Goal: Information Seeking & Learning: Learn about a topic

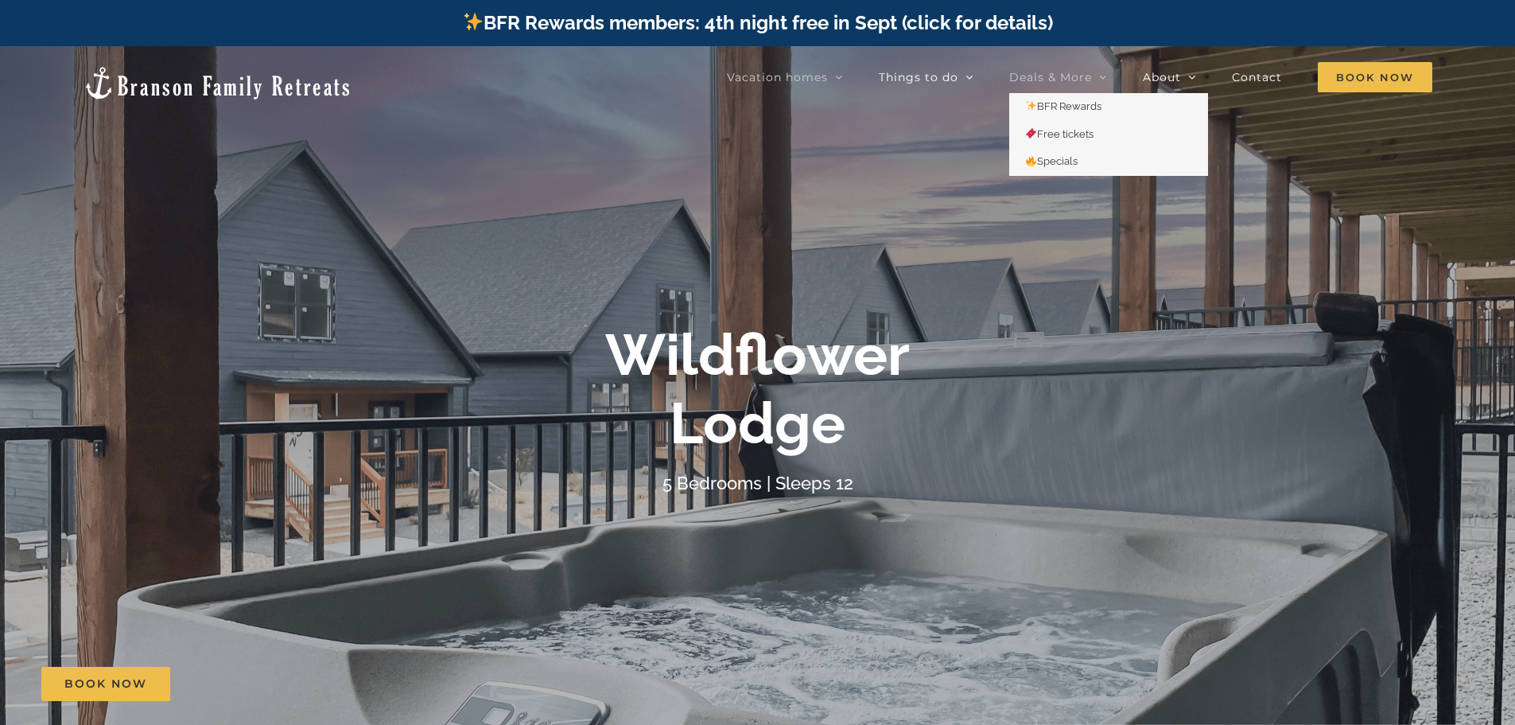
click at [1099, 71] on link "Deals & More" at bounding box center [1058, 77] width 98 height 32
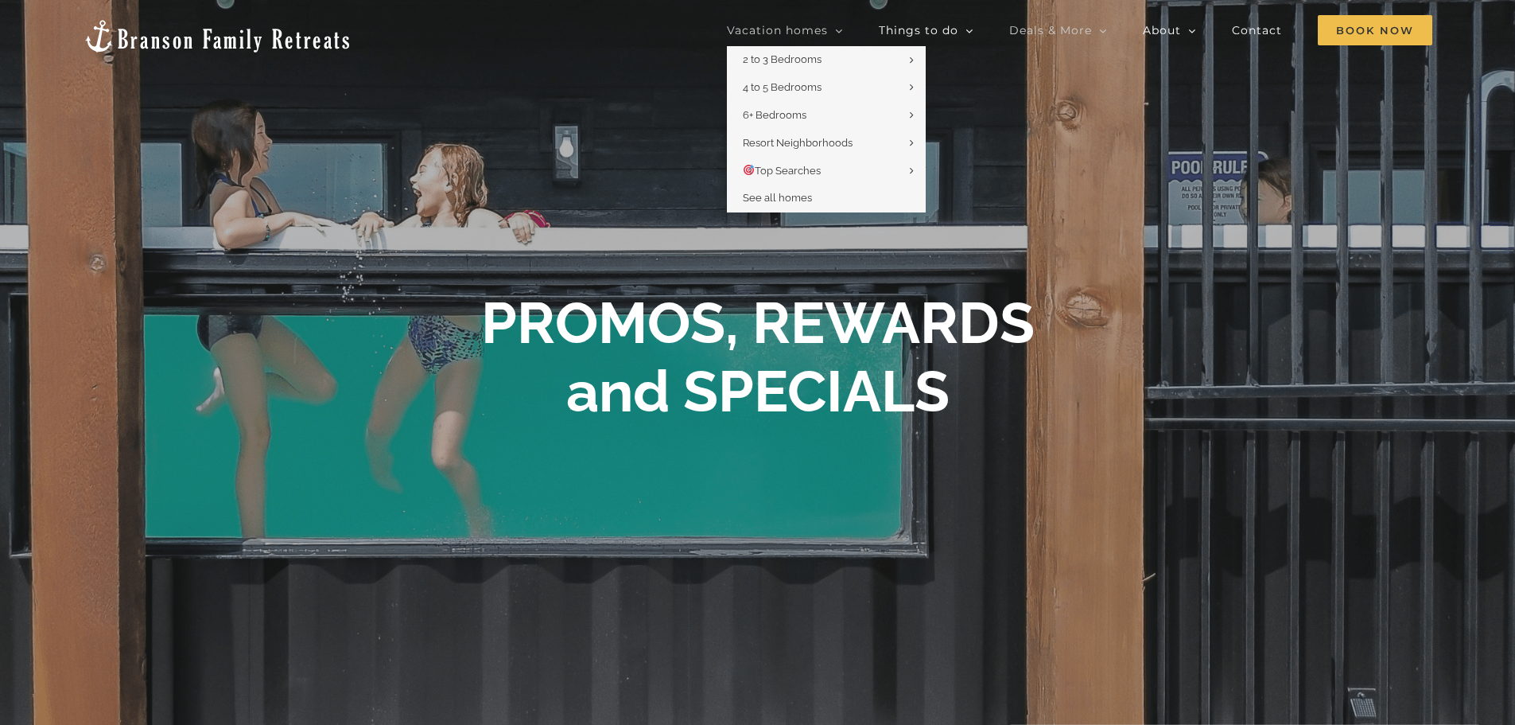
click at [827, 29] on span "Vacation homes" at bounding box center [777, 30] width 101 height 11
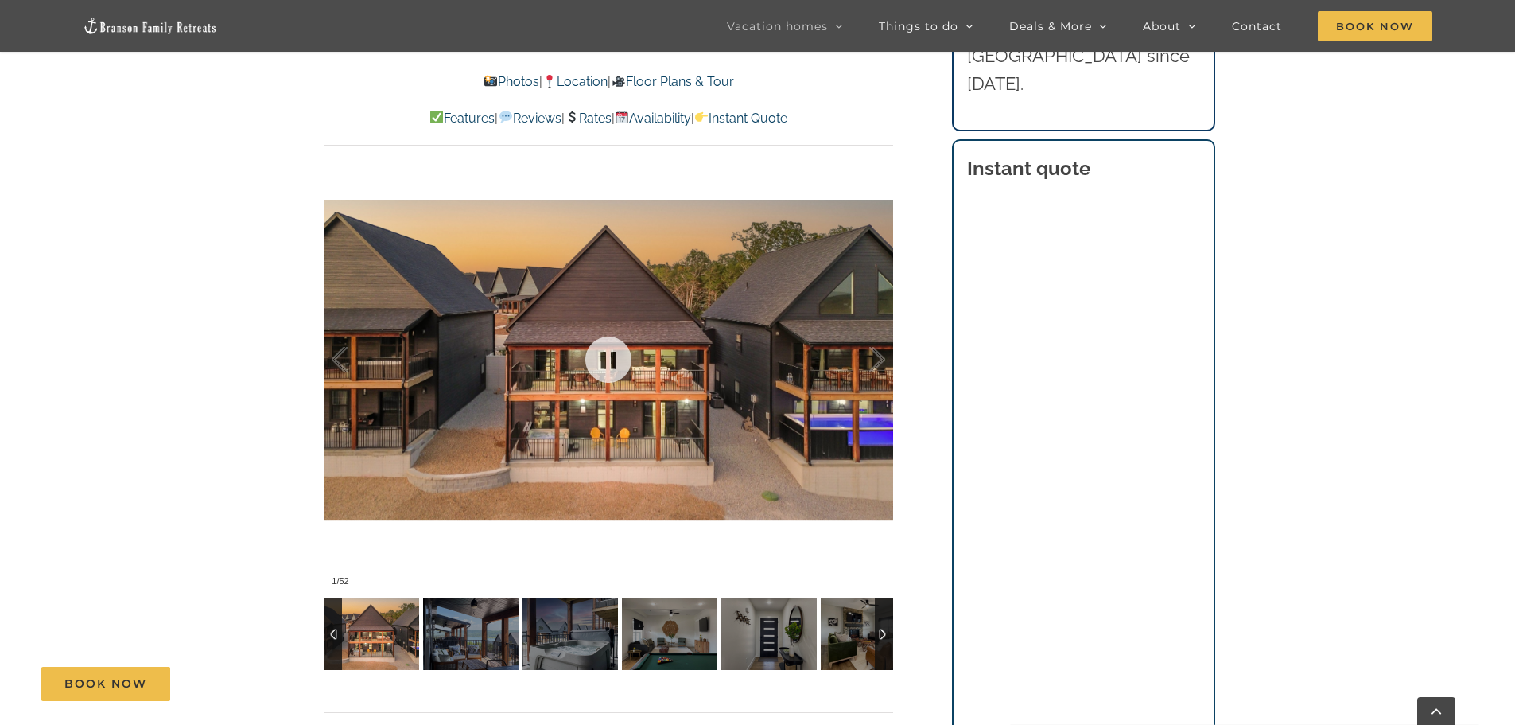
scroll to position [1193, 0]
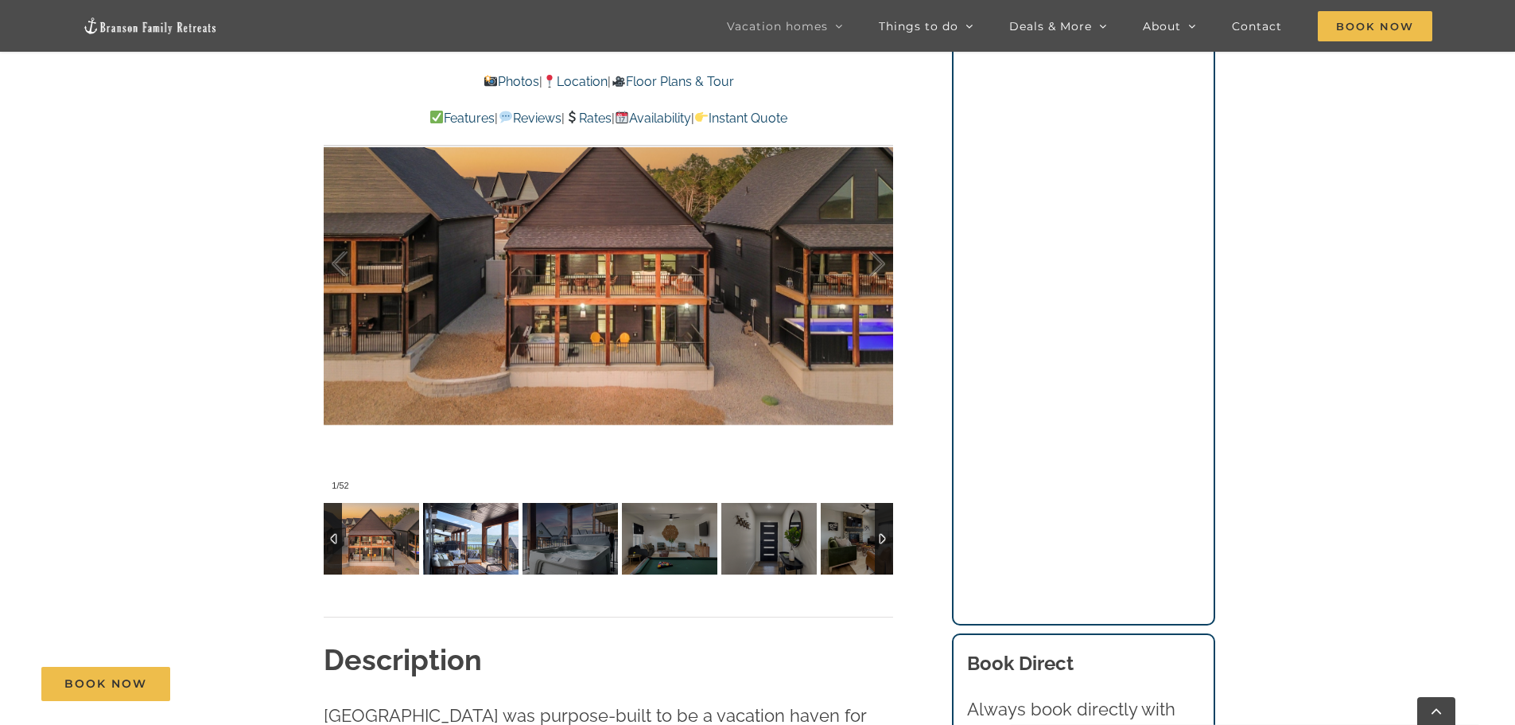
click at [496, 538] on img at bounding box center [470, 539] width 95 height 72
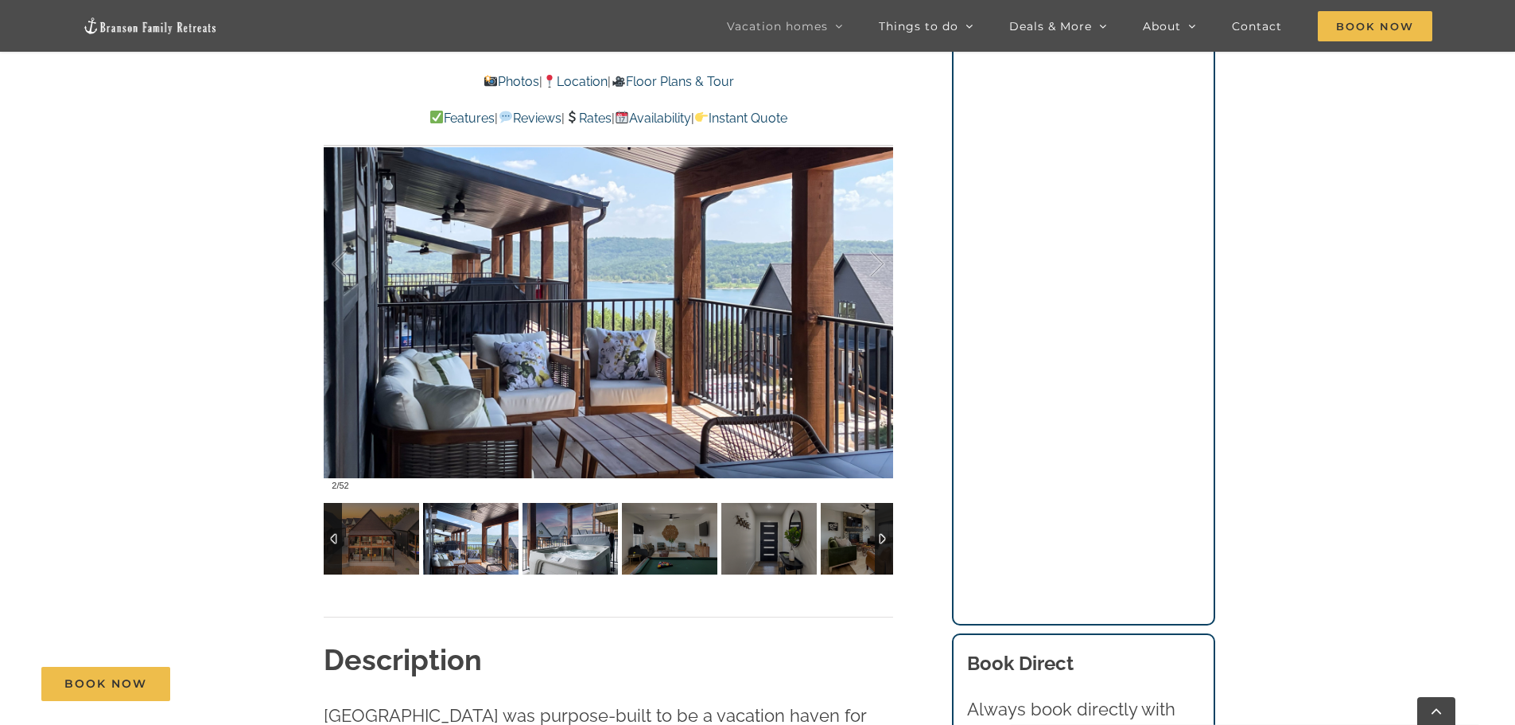
click at [568, 537] on img at bounding box center [570, 539] width 95 height 72
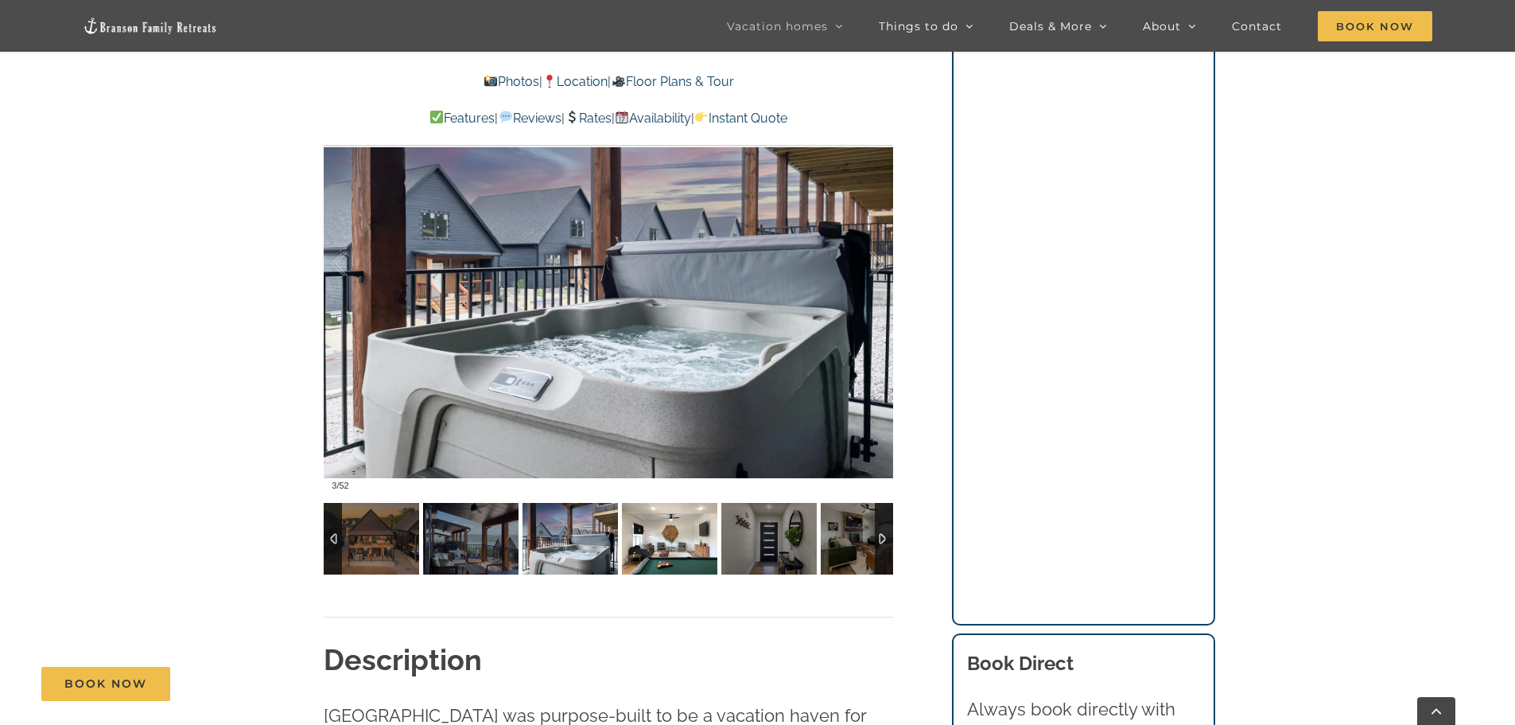
click at [659, 532] on img at bounding box center [669, 539] width 95 height 72
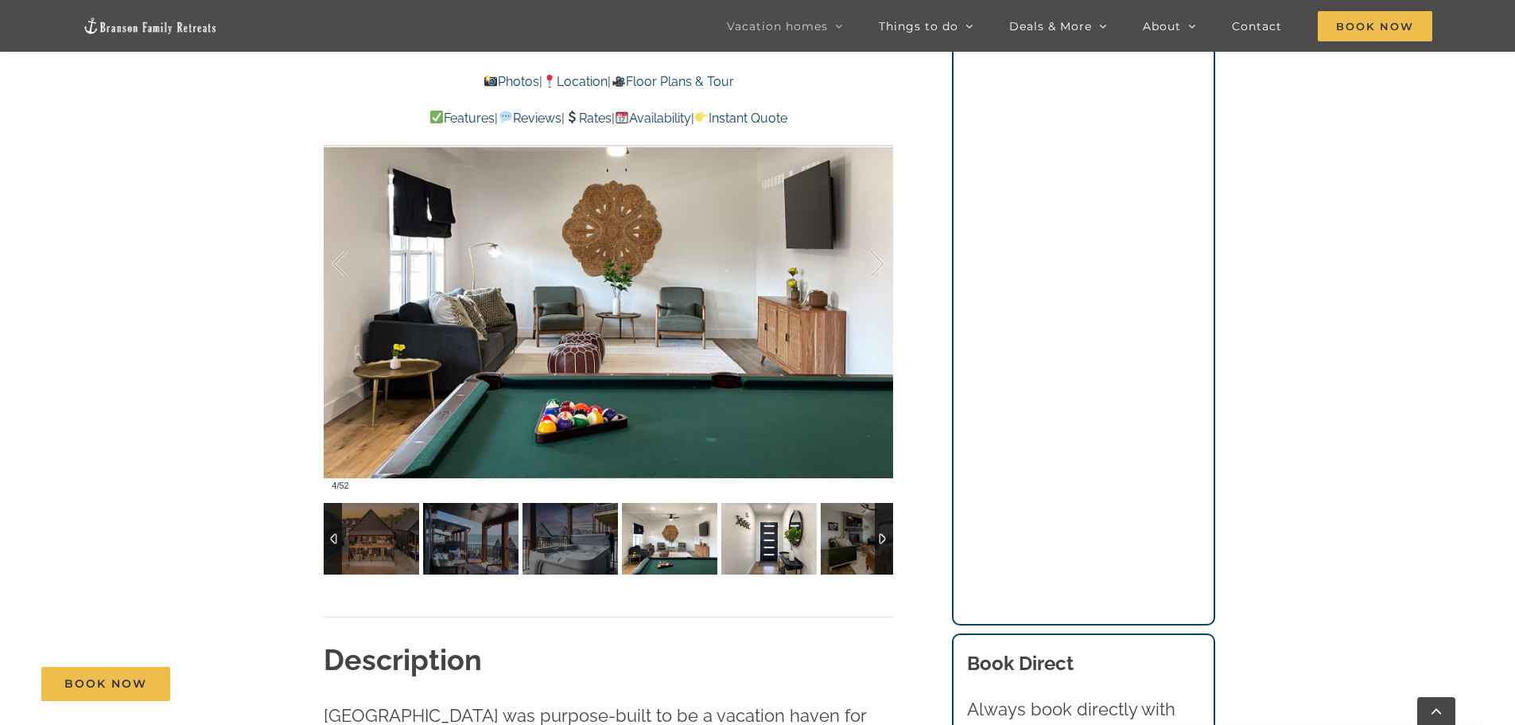
click at [778, 536] on img at bounding box center [768, 539] width 95 height 72
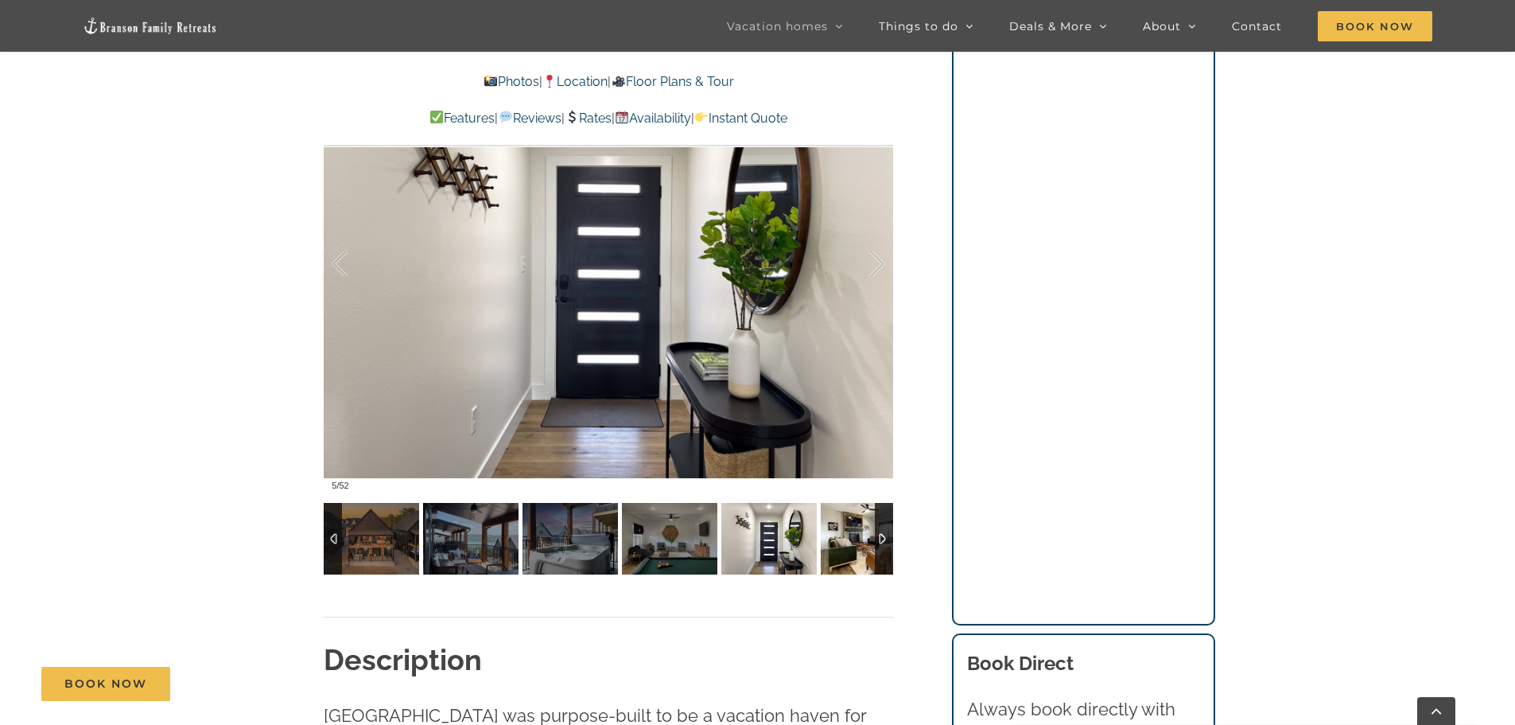
click at [842, 539] on img at bounding box center [868, 539] width 95 height 72
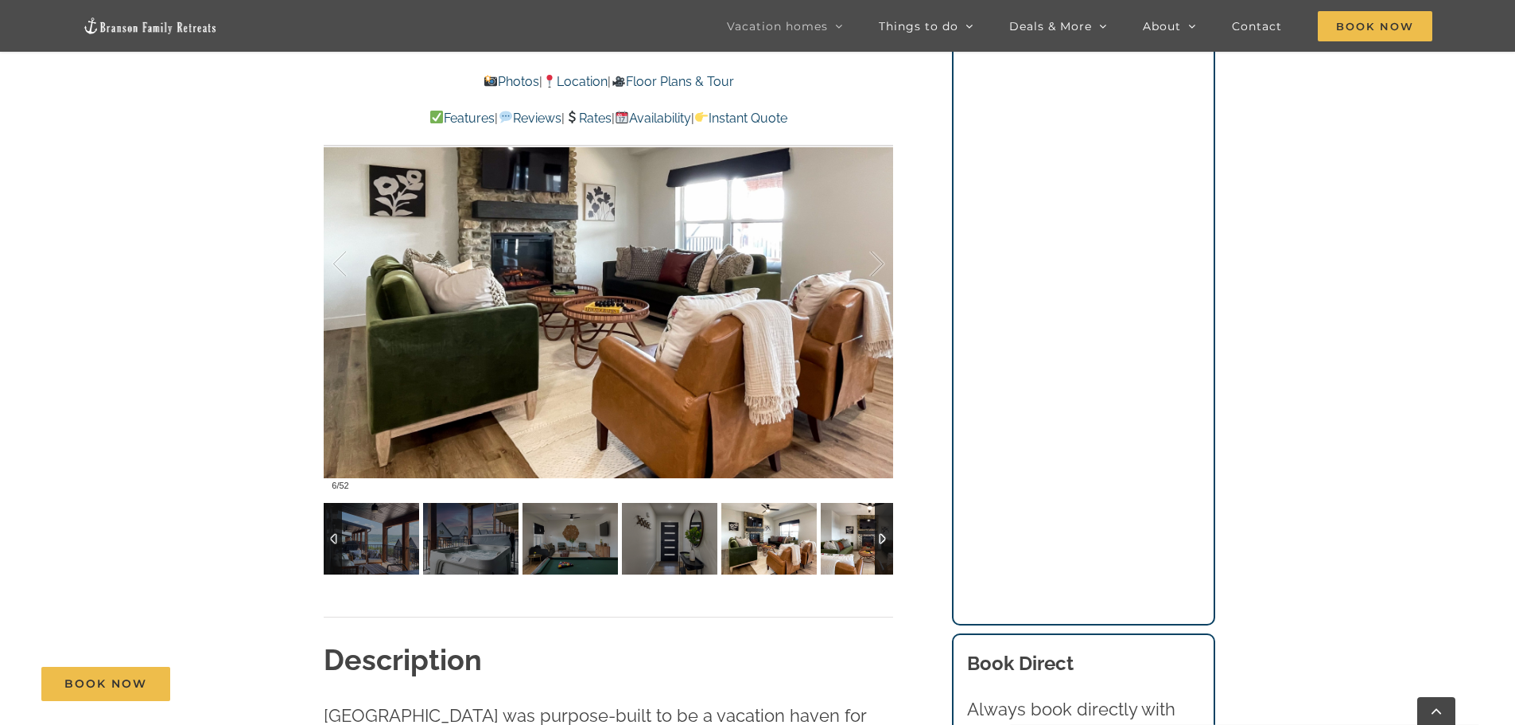
click at [843, 539] on img at bounding box center [868, 539] width 95 height 72
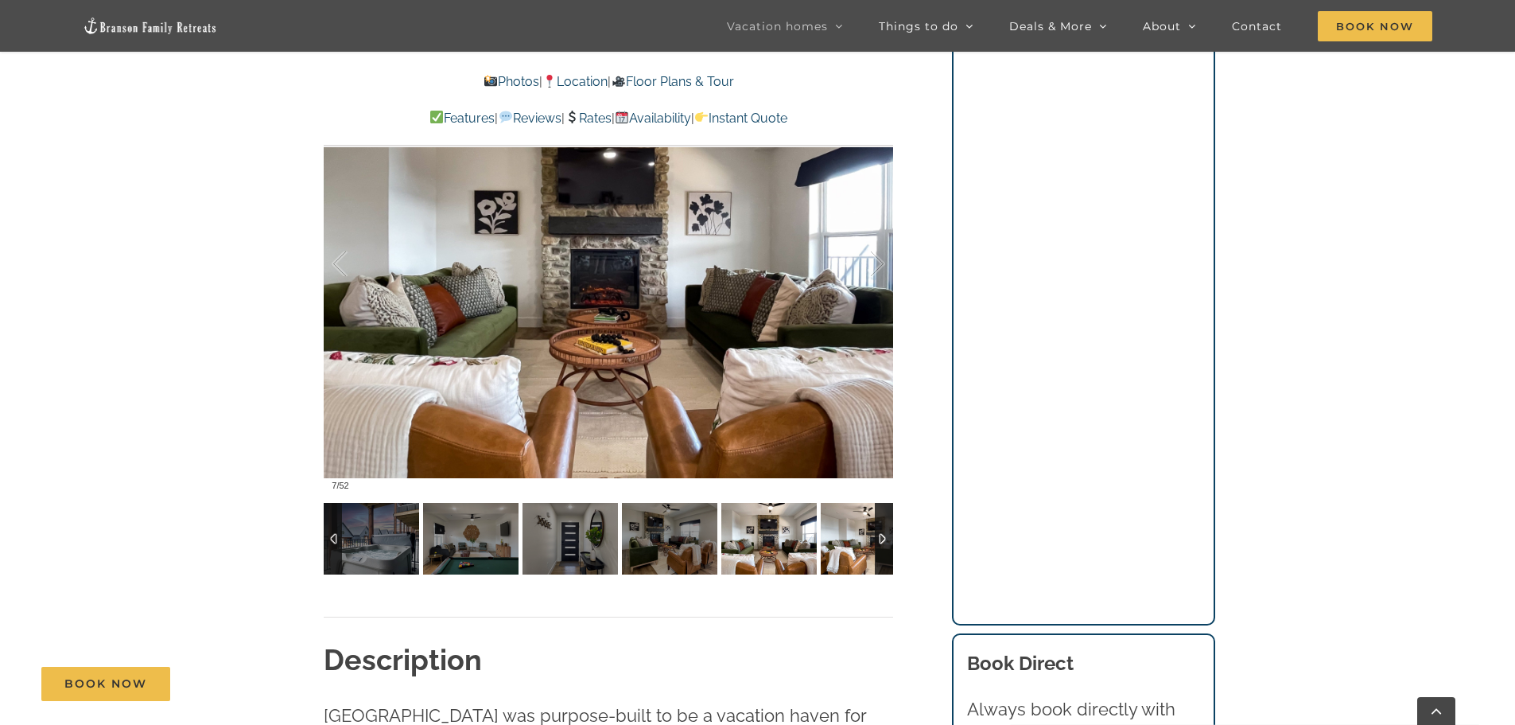
click at [843, 539] on img at bounding box center [868, 539] width 95 height 72
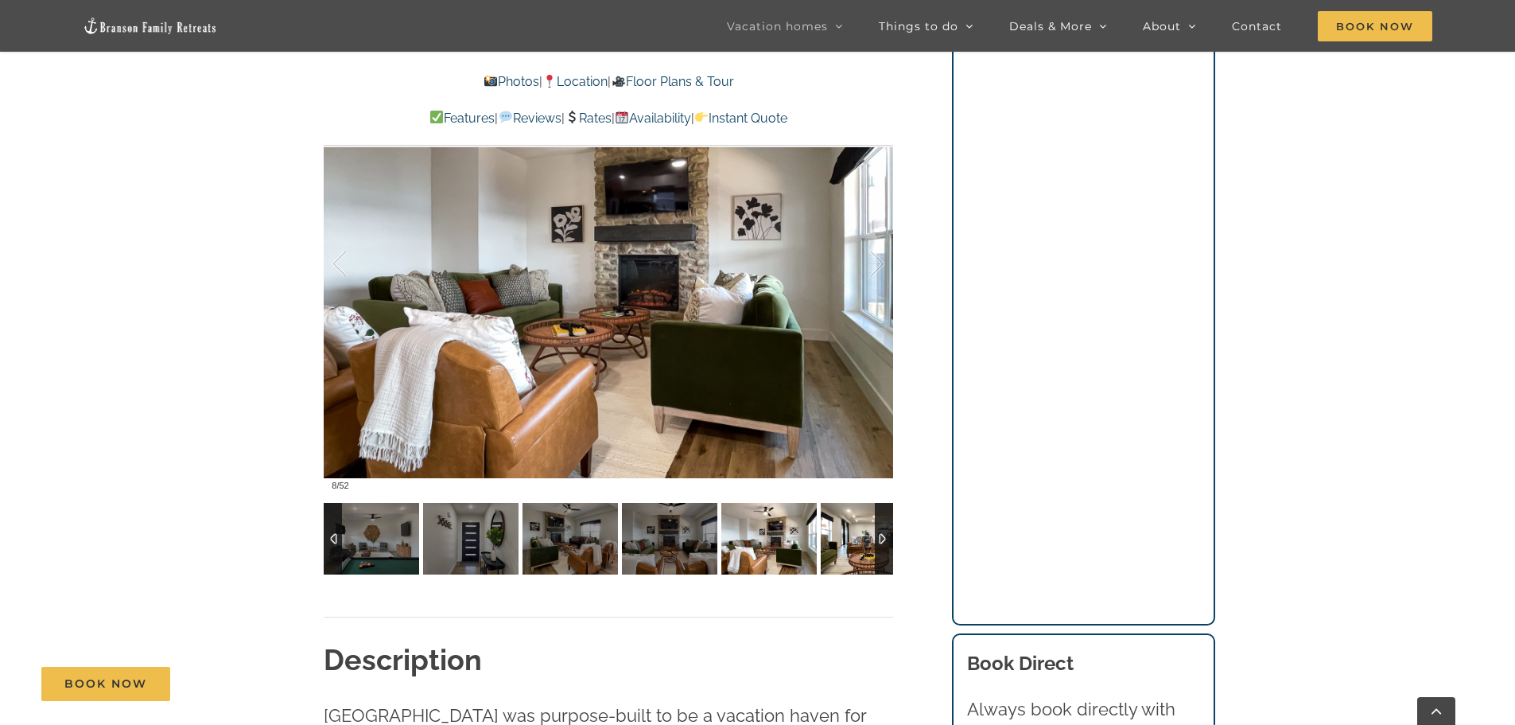
click at [843, 539] on img at bounding box center [868, 539] width 95 height 72
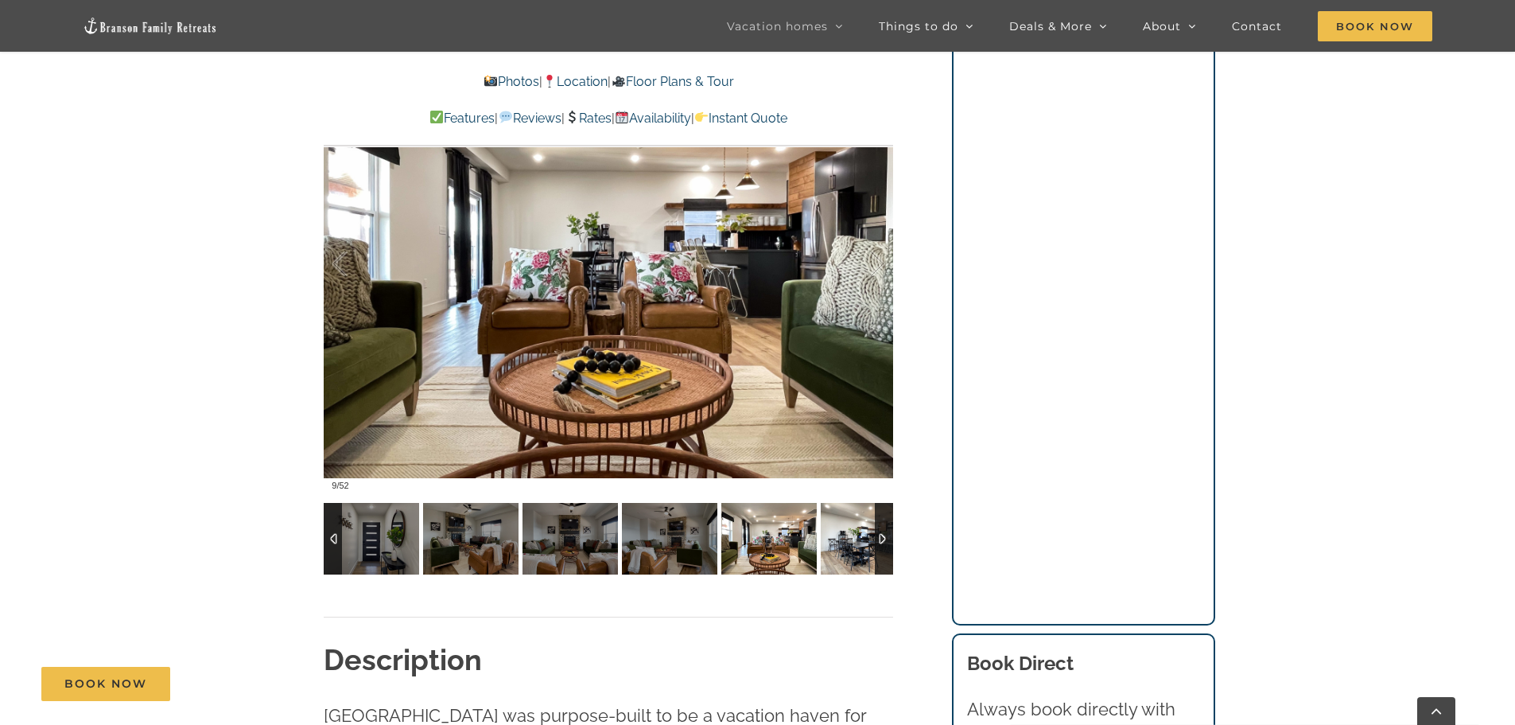
click at [843, 539] on img at bounding box center [868, 539] width 95 height 72
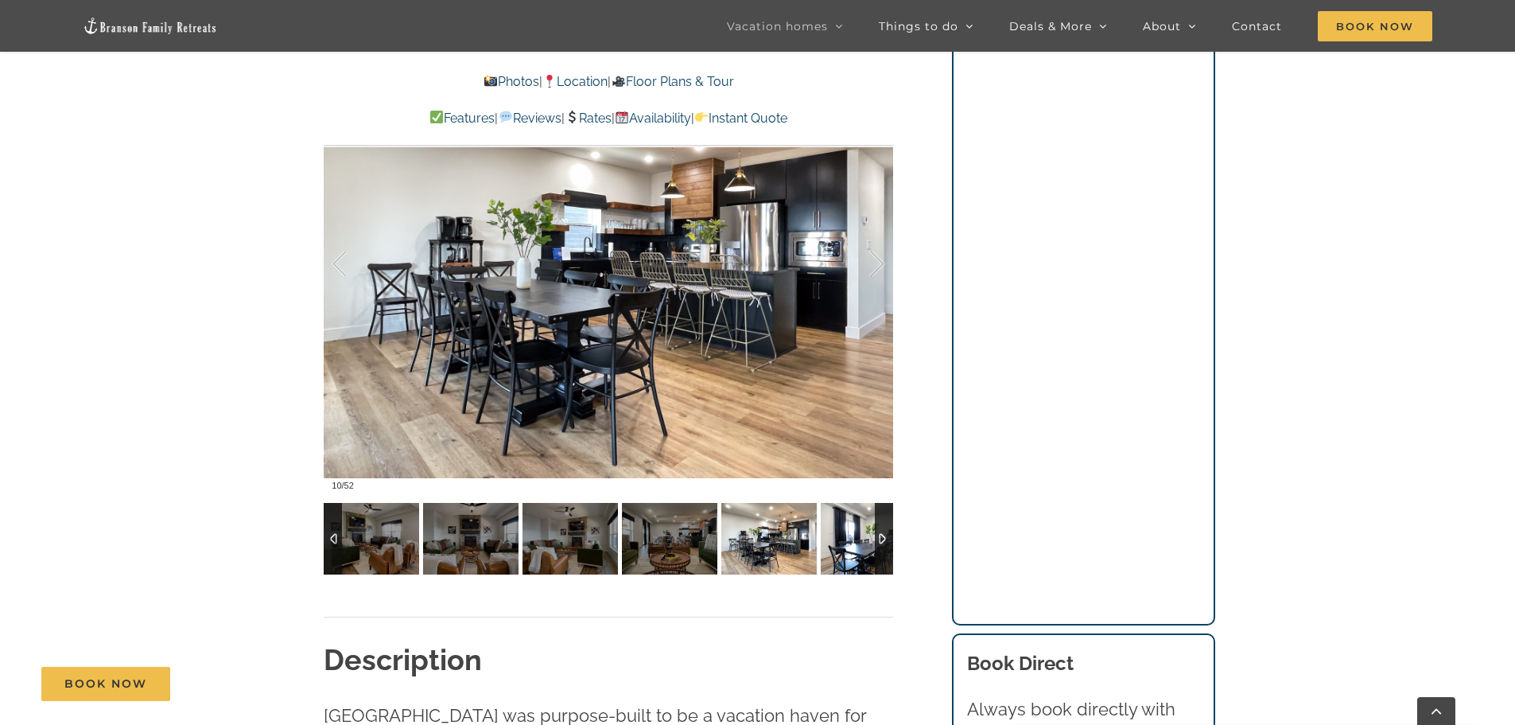
click at [843, 539] on img at bounding box center [868, 539] width 95 height 72
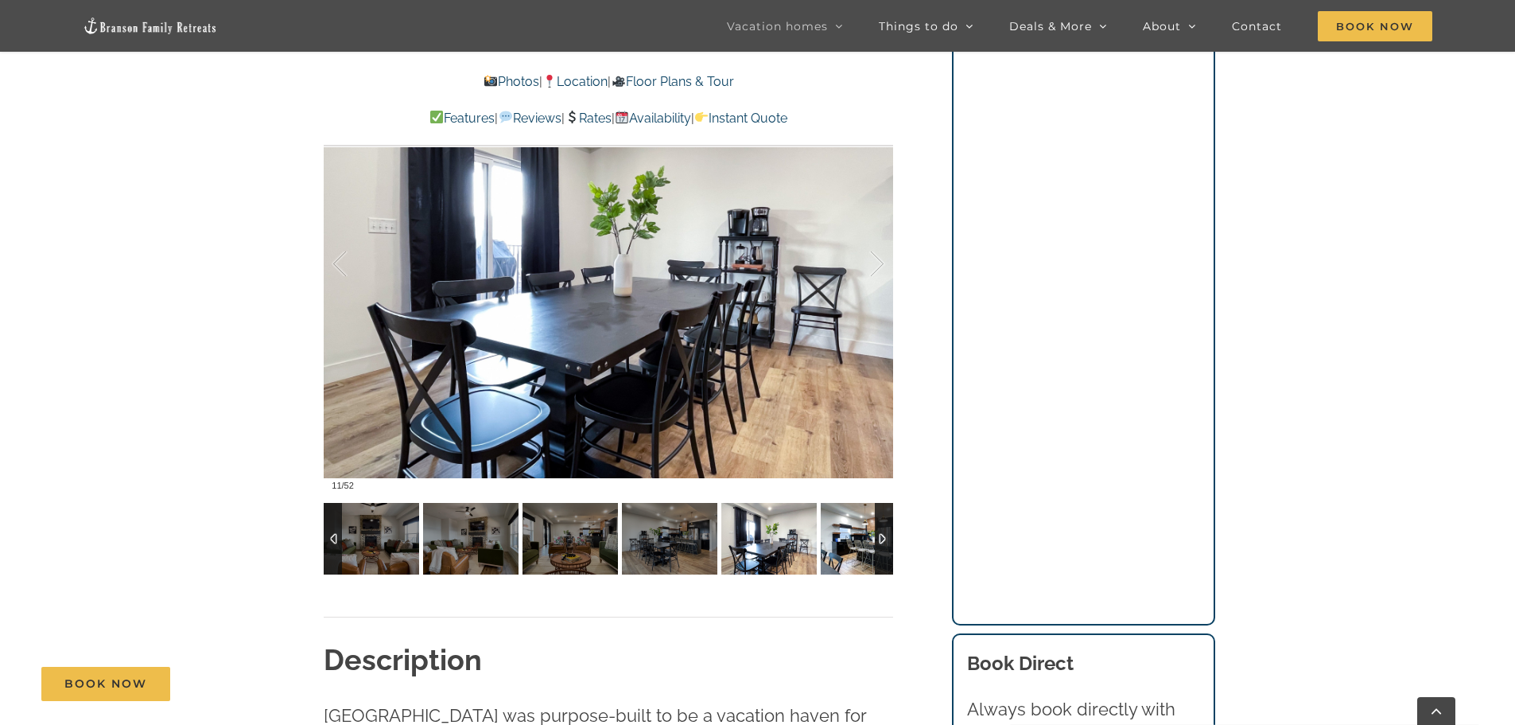
click at [843, 539] on img at bounding box center [868, 539] width 95 height 72
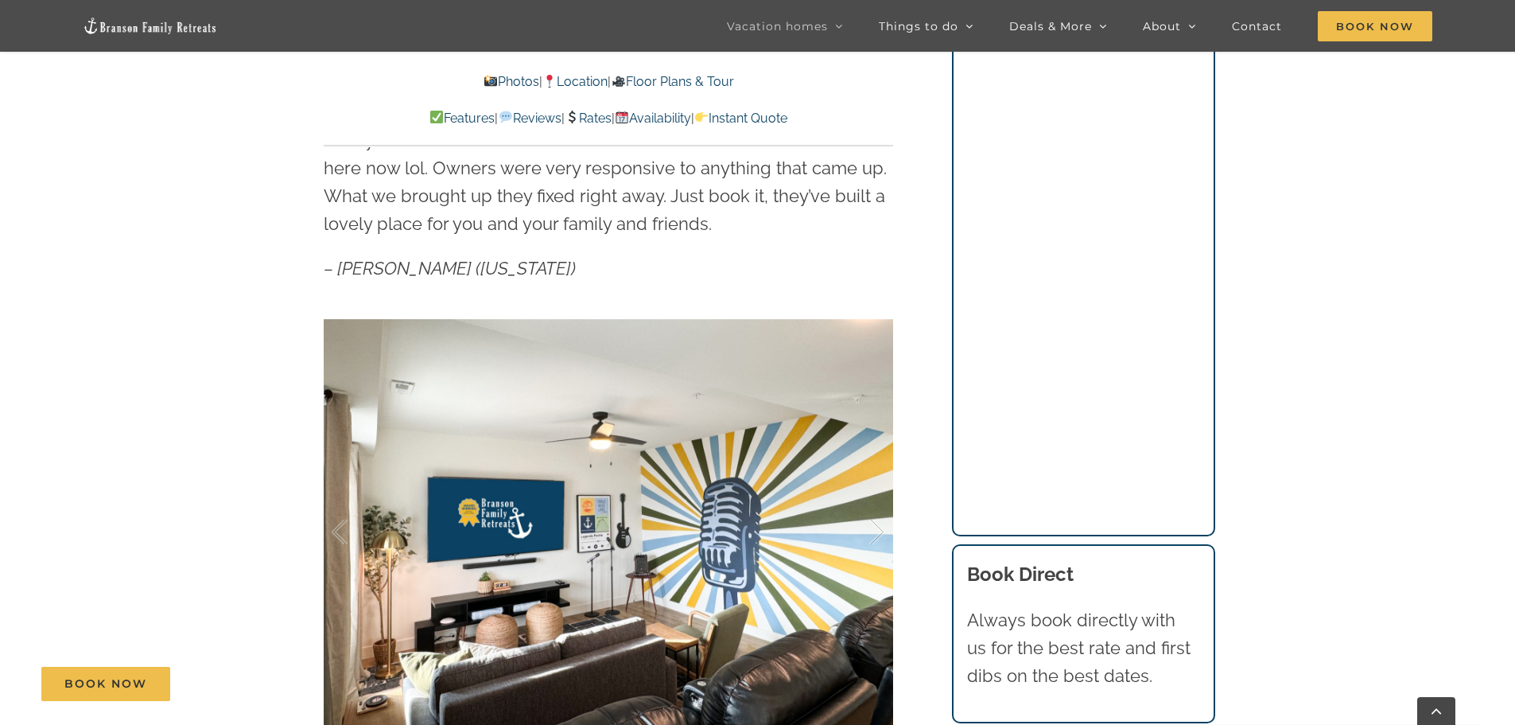
scroll to position [636, 0]
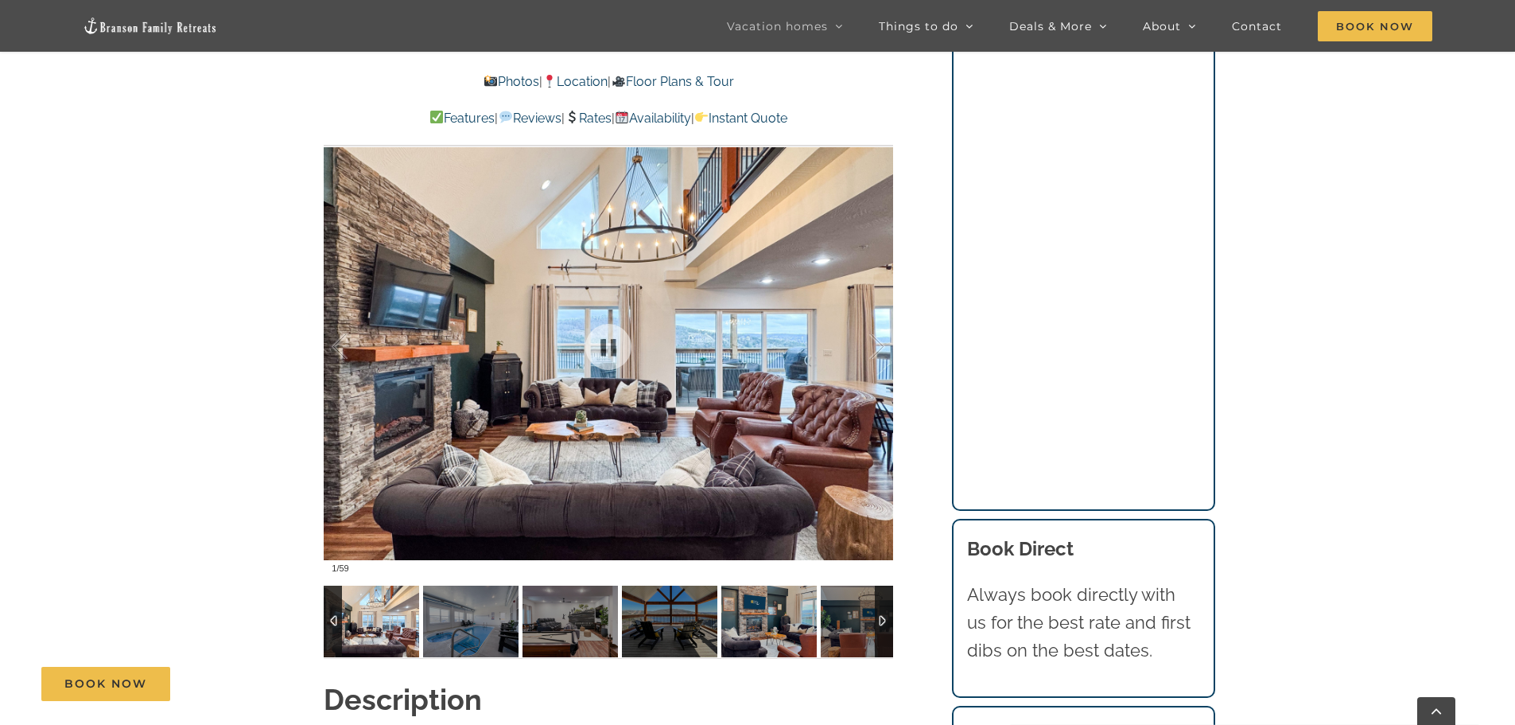
scroll to position [1352, 0]
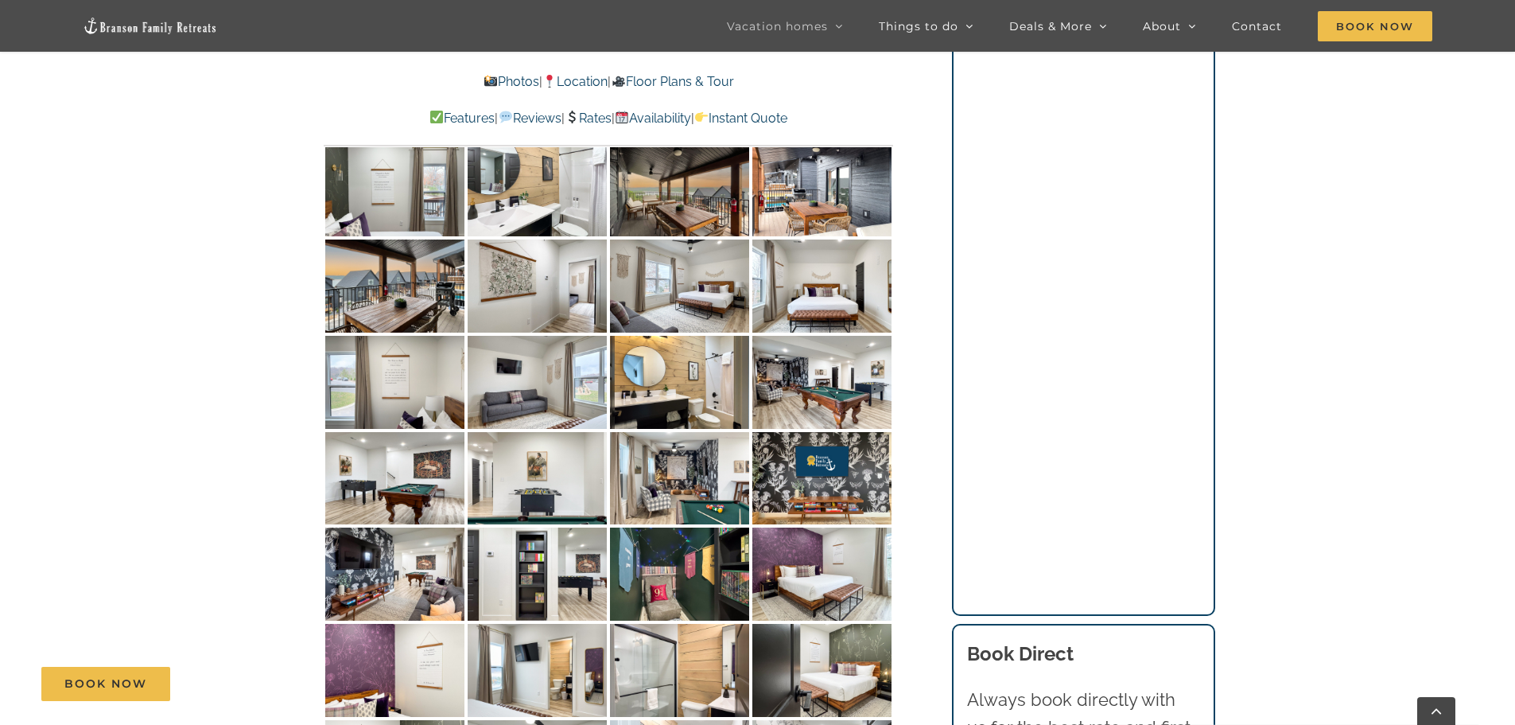
scroll to position [5727, 0]
